Goal: Transaction & Acquisition: Book appointment/travel/reservation

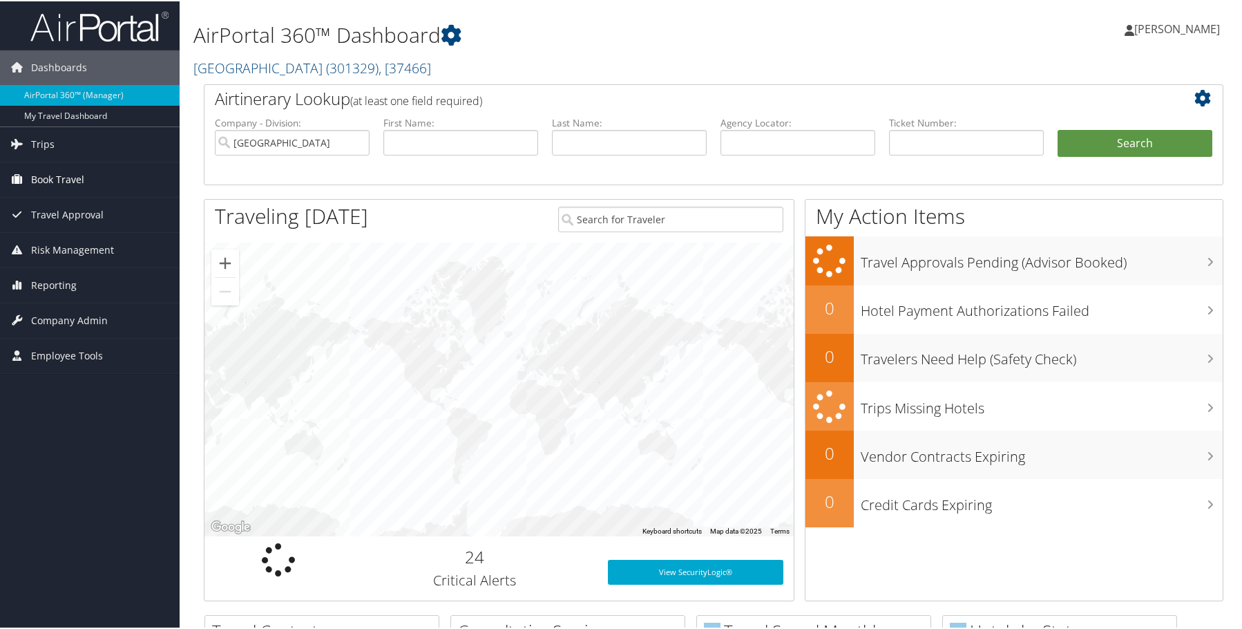
click at [57, 171] on span "Book Travel" at bounding box center [57, 178] width 53 height 35
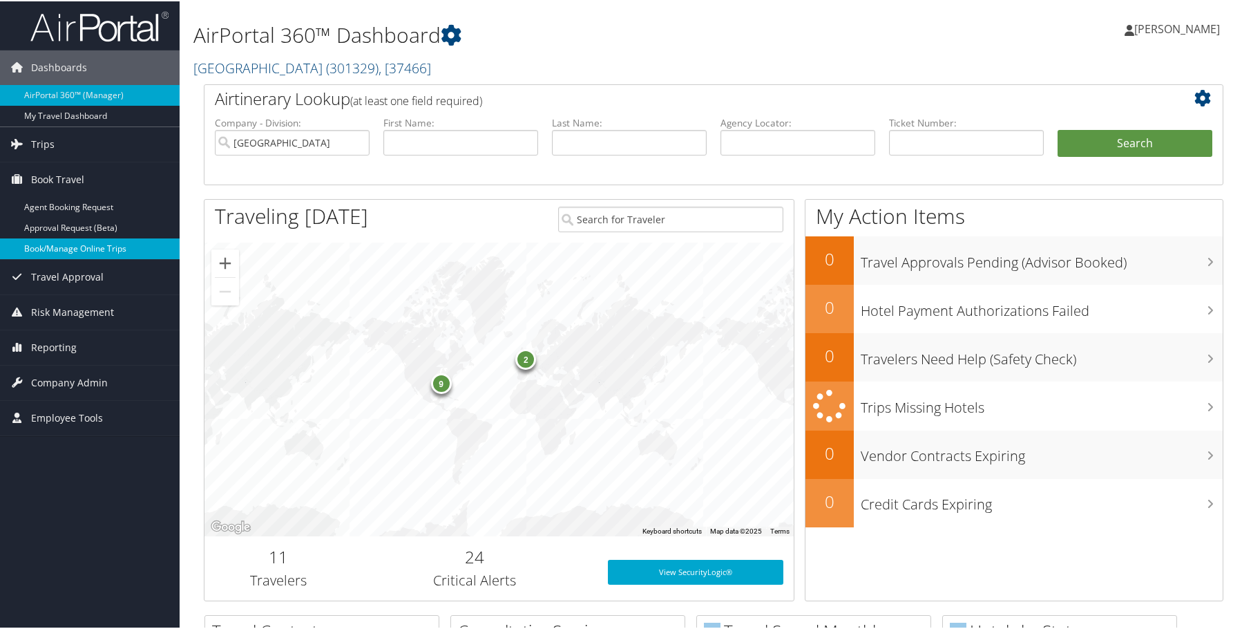
click at [71, 247] on link "Book/Manage Online Trips" at bounding box center [90, 247] width 180 height 21
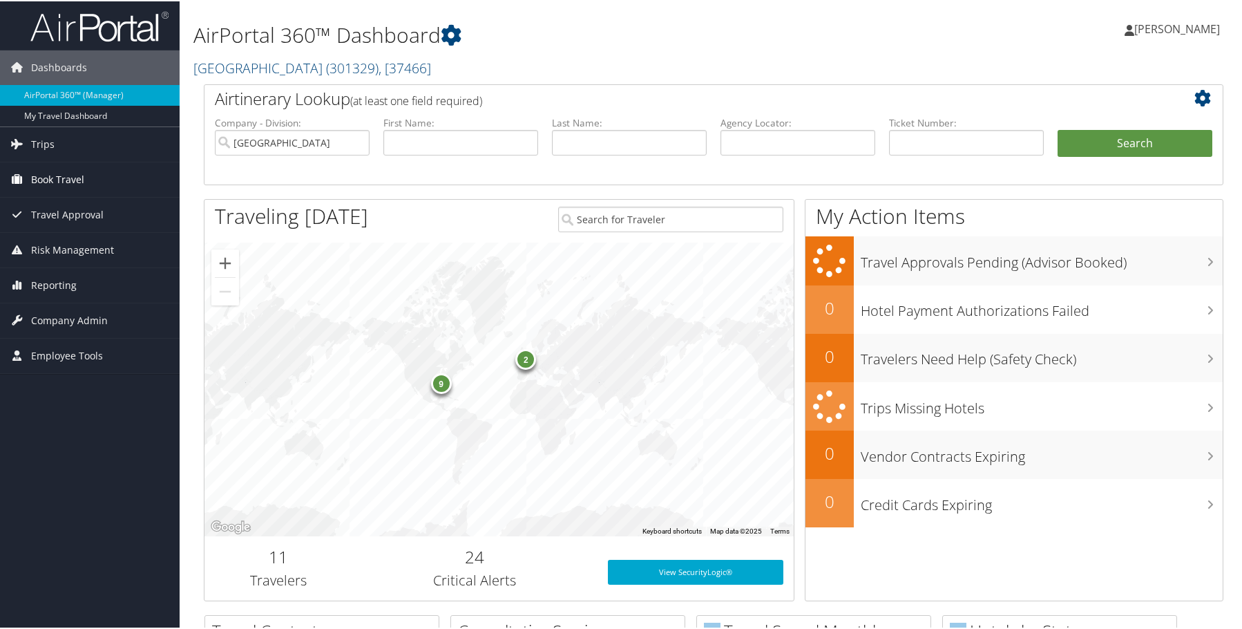
click at [47, 177] on span "Book Travel" at bounding box center [57, 178] width 53 height 35
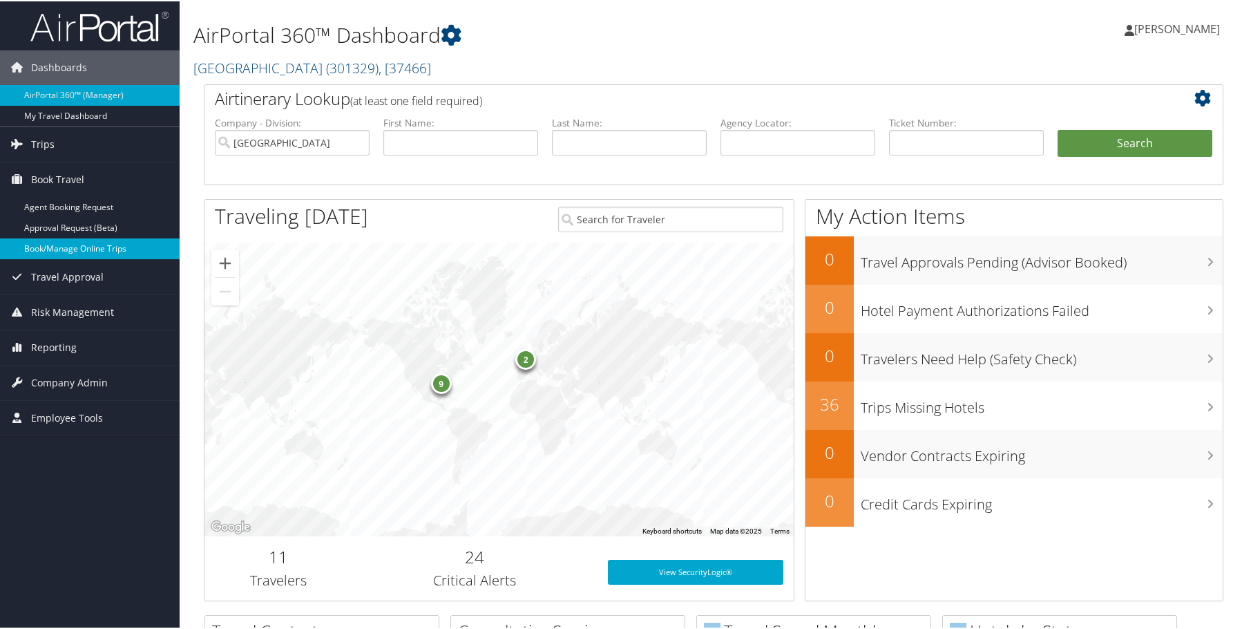
click at [53, 249] on link "Book/Manage Online Trips" at bounding box center [90, 247] width 180 height 21
